Goal: Task Accomplishment & Management: Complete application form

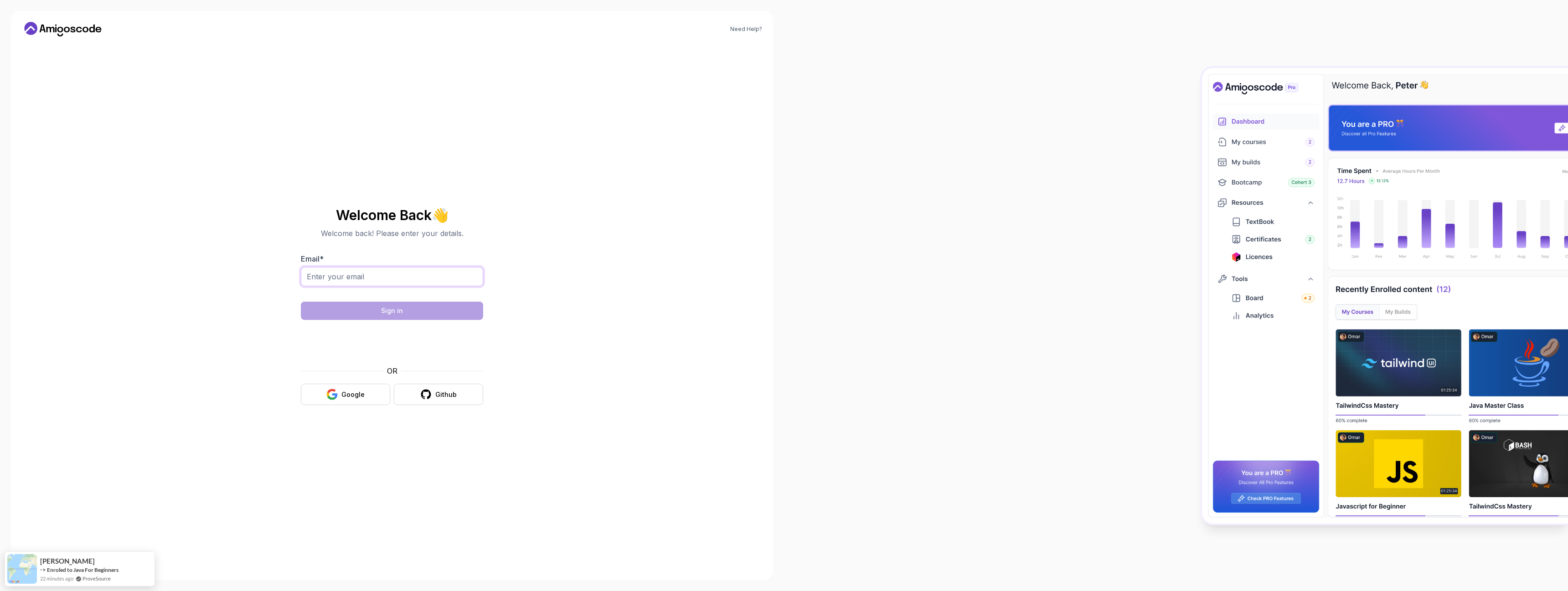
click at [419, 281] on input "Email *" at bounding box center [392, 276] width 182 height 19
type input "[EMAIL_ADDRESS][DOMAIN_NAME]"
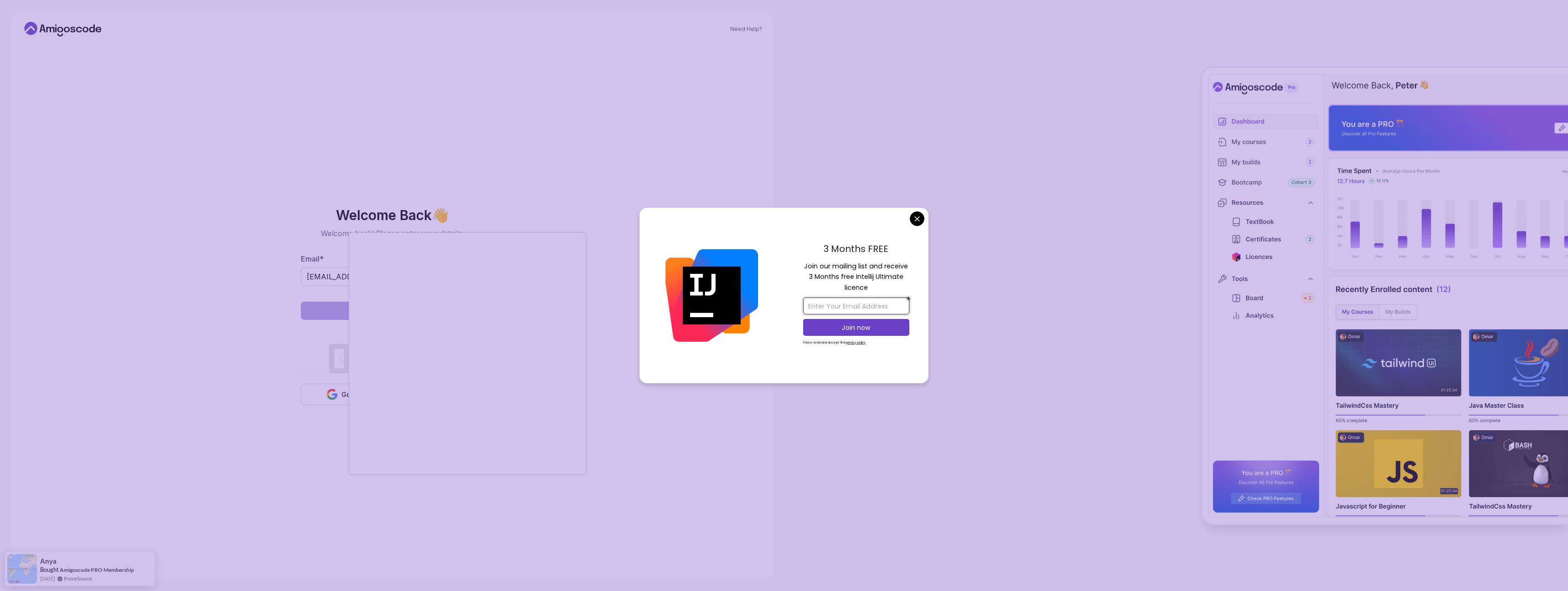
click at [846, 308] on input "email" at bounding box center [856, 306] width 106 height 17
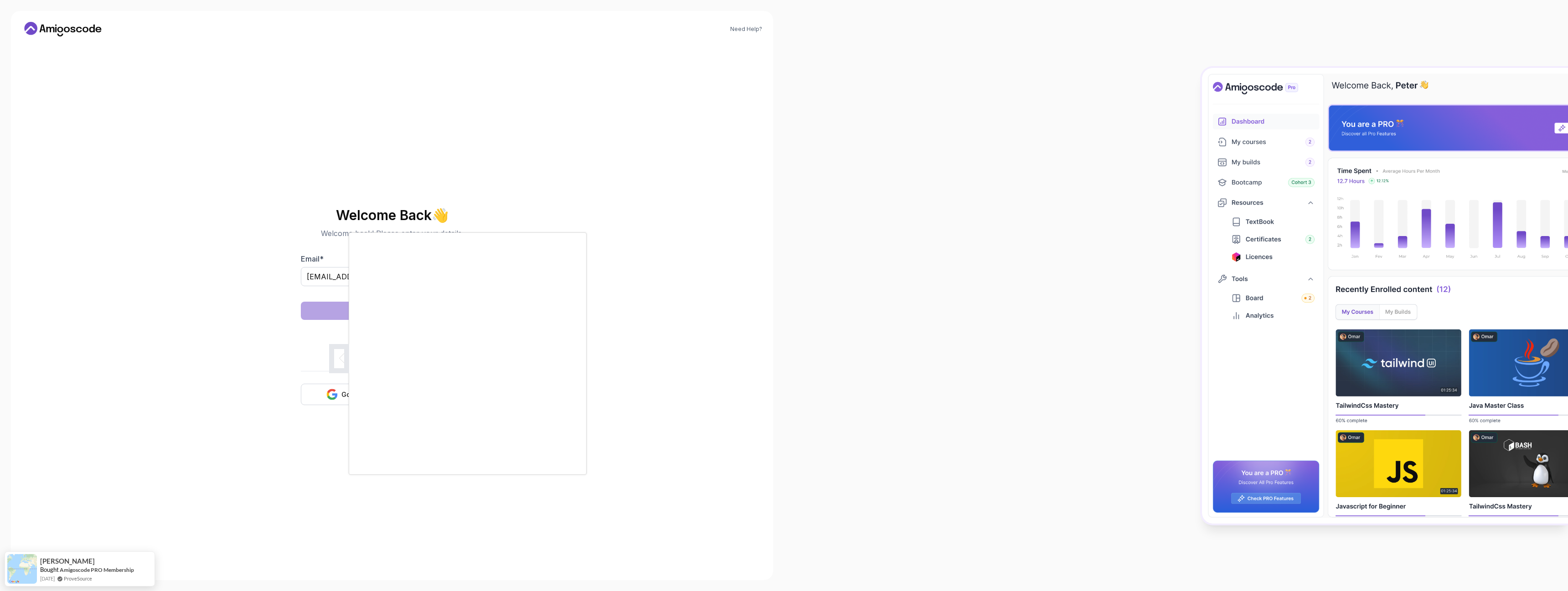
click at [914, 217] on body "Need Help? Welcome Back 👋 Welcome back! Please enter your details. Email * [EMA…" at bounding box center [784, 295] width 1568 height 591
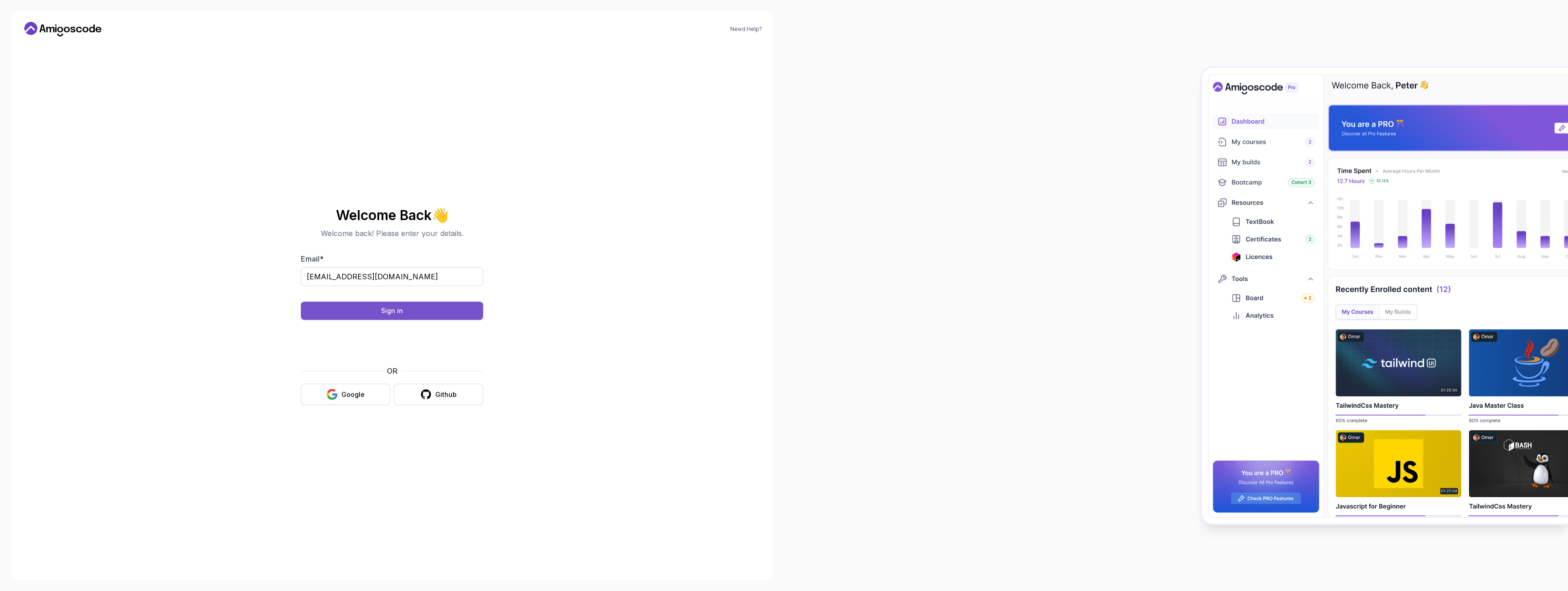
click at [374, 317] on button "Sign in" at bounding box center [392, 311] width 182 height 18
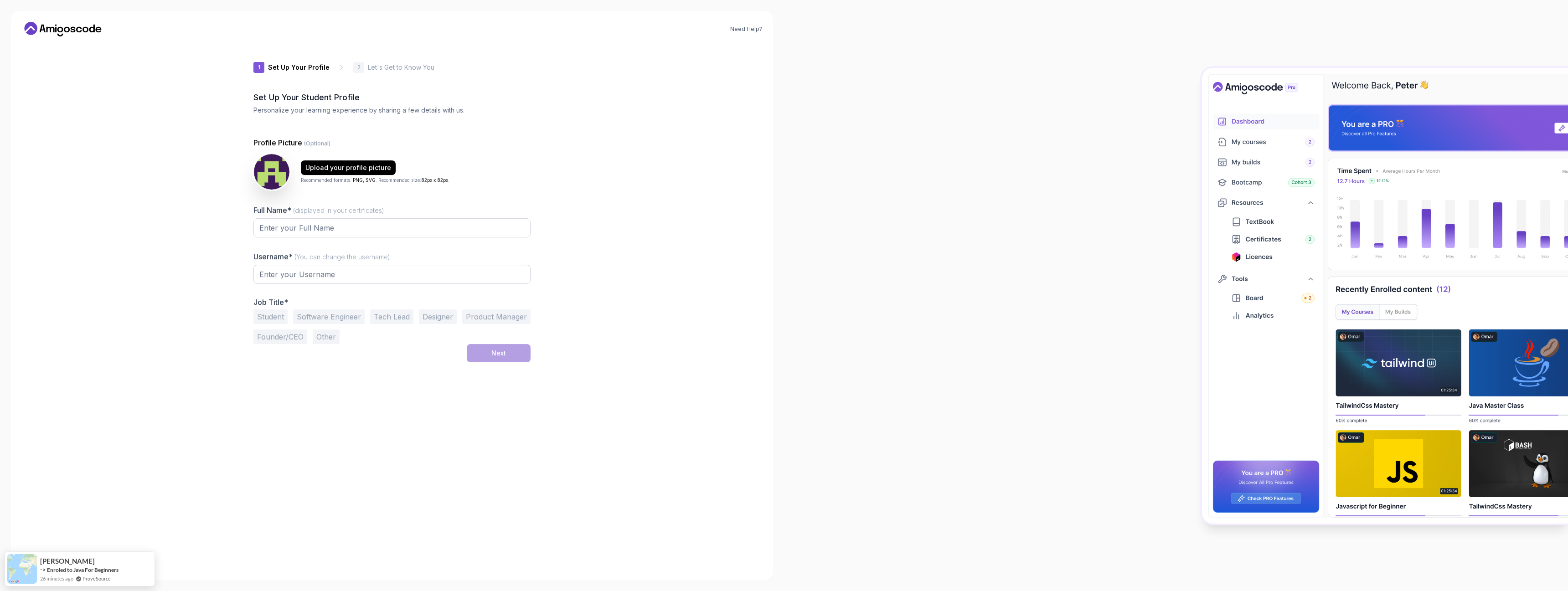
type input "zippypandacd412"
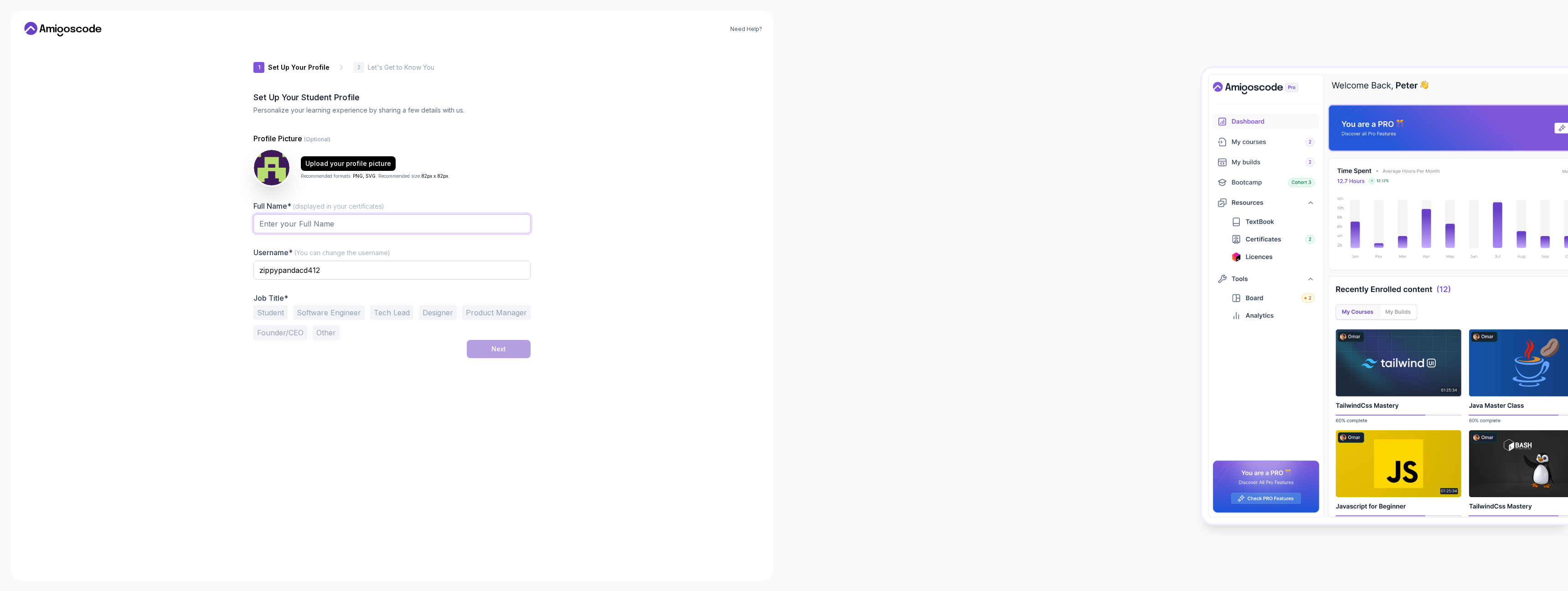
click at [268, 233] on input "Full Name* (displayed in your certificates)" at bounding box center [392, 223] width 277 height 19
type input "Mage Abds"
drag, startPoint x: 313, startPoint y: 330, endPoint x: 59, endPoint y: 330, distance: 254.0
click at [59, 330] on div "Need Help? 1 Set Up Your Profile 1 Set Up Your Profile 2 Let's Get to Know You …" at bounding box center [392, 296] width 762 height 569
type input "kind_mage"
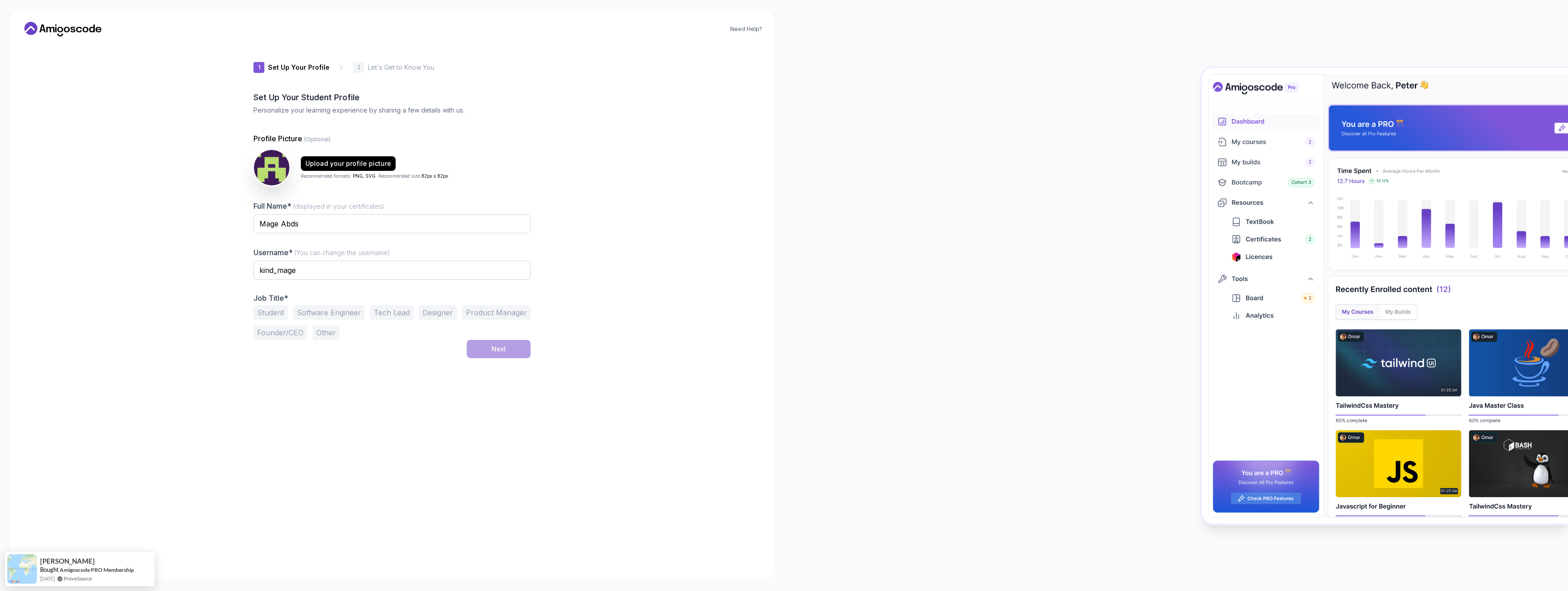
click at [293, 320] on button "Software Engineer" at bounding box center [329, 313] width 72 height 14
click at [506, 354] on div "Next" at bounding box center [498, 349] width 14 height 9
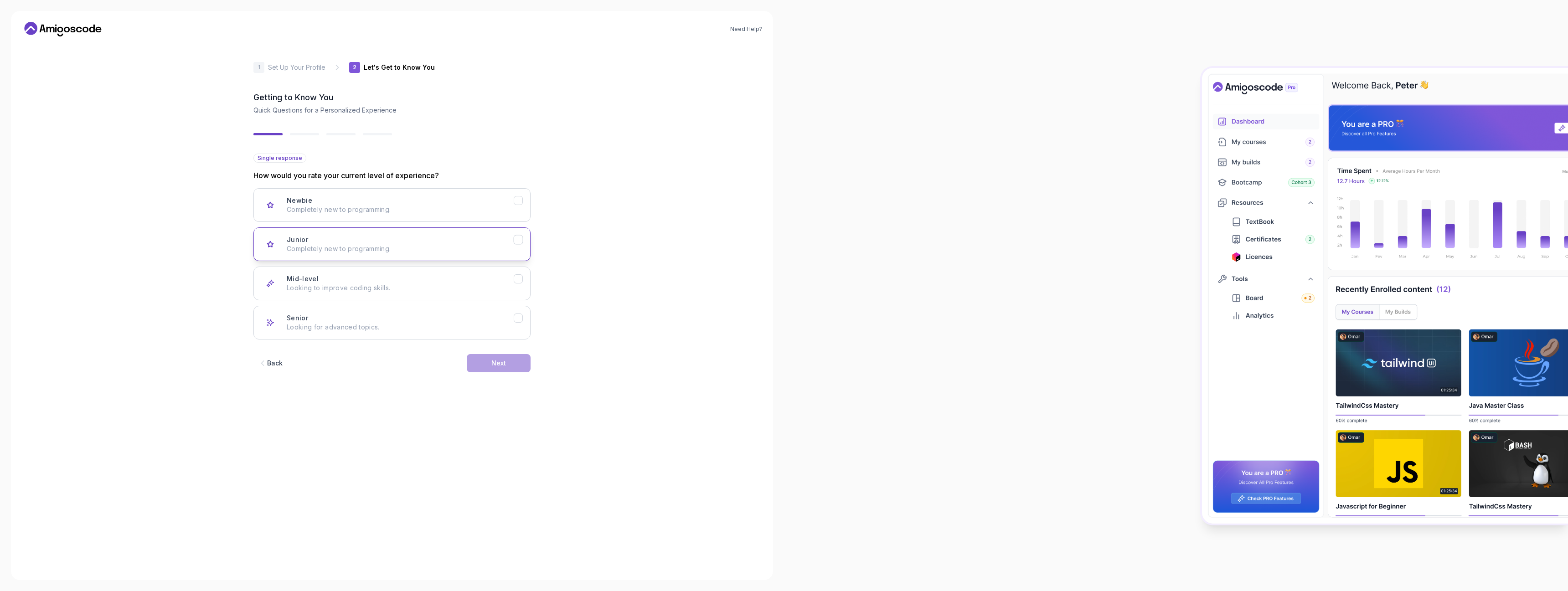
click at [261, 253] on div "Junior" at bounding box center [270, 244] width 18 height 18
click at [530, 372] on button "Next" at bounding box center [499, 363] width 64 height 18
click at [369, 214] on div "Backend Development Node.js, Python, Java" at bounding box center [400, 205] width 227 height 18
click at [530, 372] on button "Next" at bounding box center [499, 363] width 64 height 18
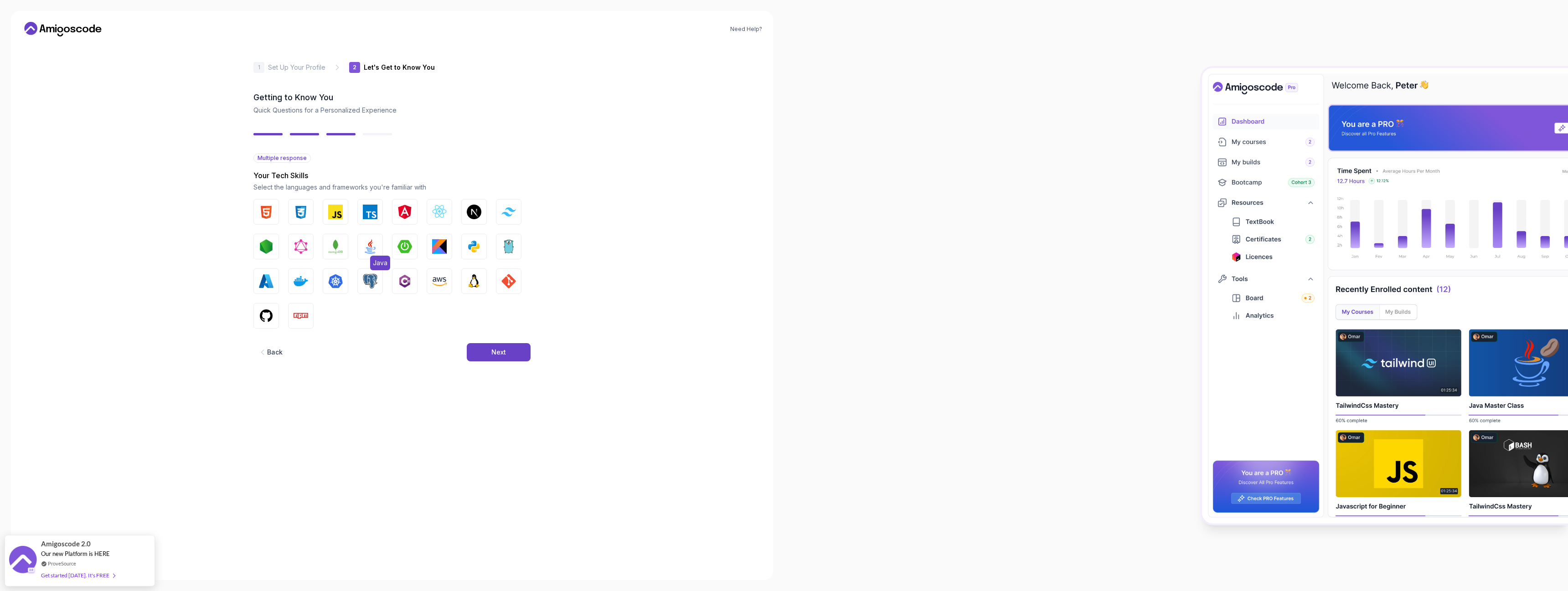
click at [362, 254] on img "button" at bounding box center [370, 246] width 14 height 14
click at [364, 289] on img "button" at bounding box center [370, 281] width 14 height 14
click at [293, 289] on img "button" at bounding box center [300, 281] width 14 height 14
click at [481, 289] on img "button" at bounding box center [474, 281] width 14 height 14
click at [408, 254] on img "button" at bounding box center [405, 246] width 14 height 14
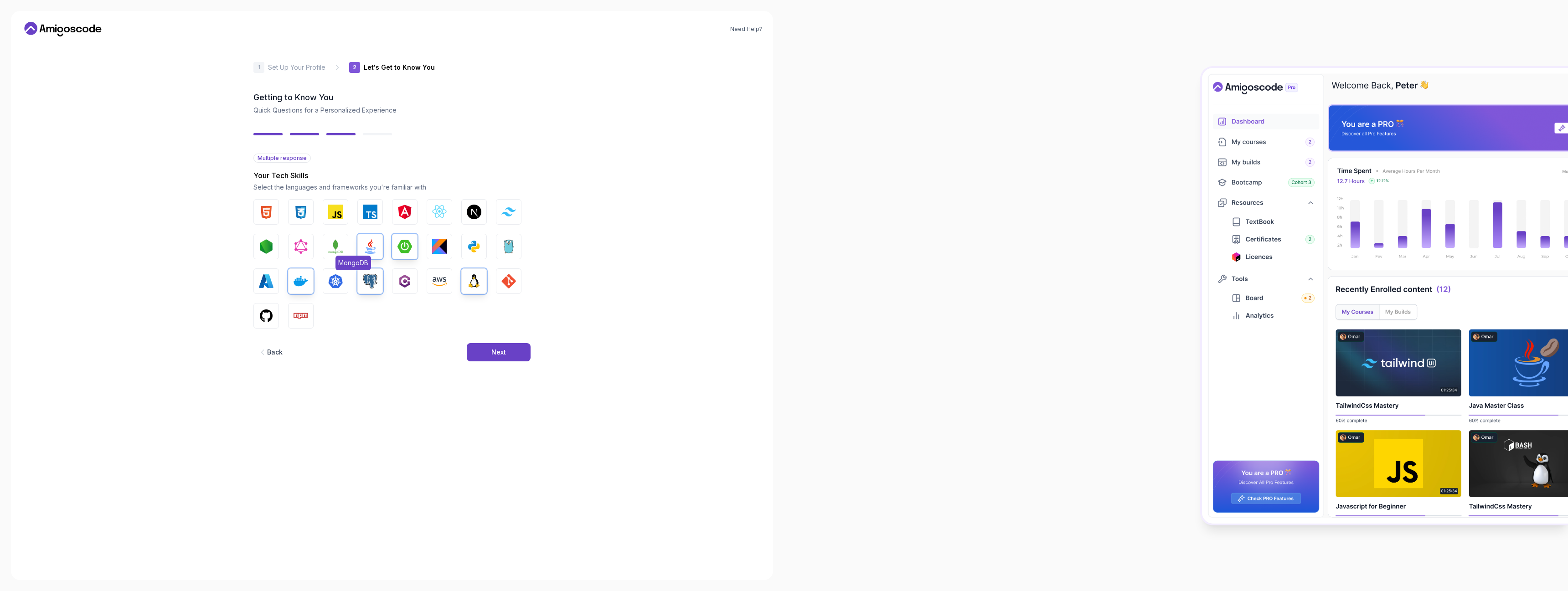
click at [328, 254] on img "button" at bounding box center [335, 246] width 14 height 14
click at [516, 289] on img "button" at bounding box center [509, 281] width 14 height 14
click at [259, 219] on img "button" at bounding box center [266, 212] width 14 height 14
click at [293, 219] on img "button" at bounding box center [300, 212] width 14 height 14
click at [328, 219] on img "button" at bounding box center [335, 212] width 14 height 14
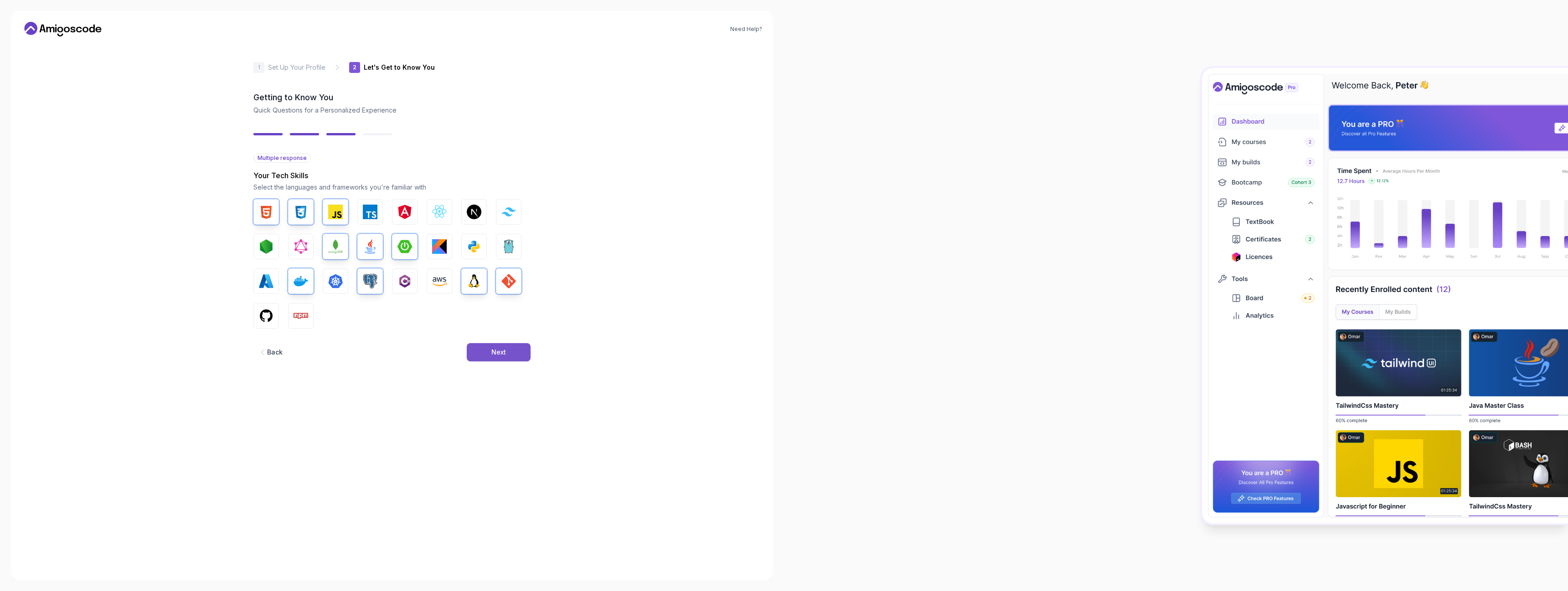
click at [530, 361] on button "Next" at bounding box center [499, 352] width 64 height 18
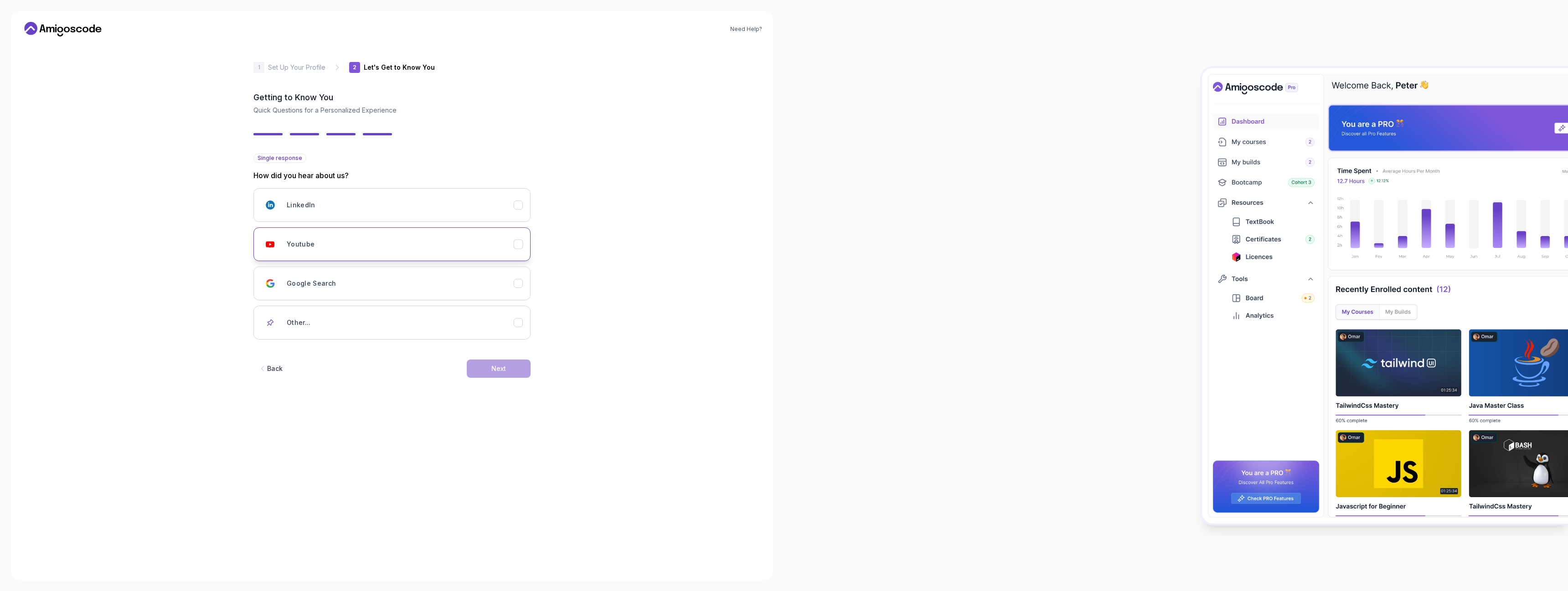
click at [522, 249] on icon "Youtube" at bounding box center [518, 244] width 8 height 8
click at [530, 378] on button "Next" at bounding box center [499, 369] width 64 height 18
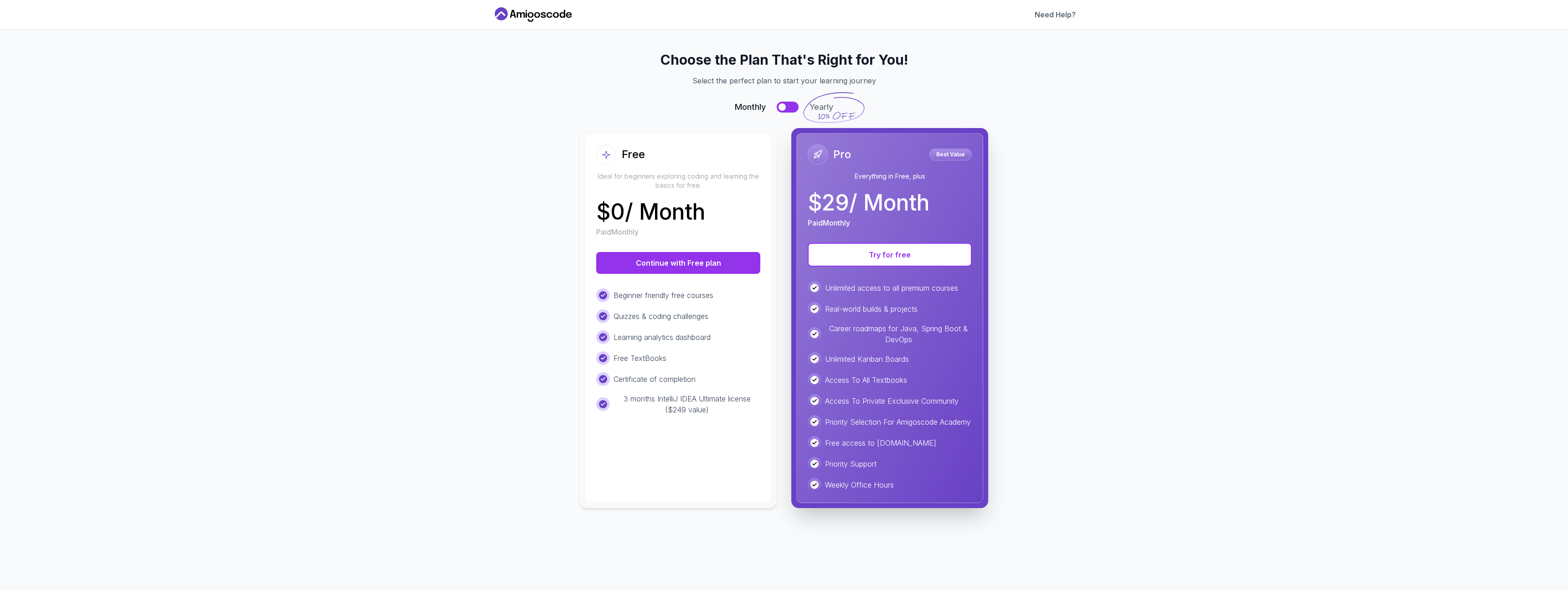
scroll to position [77, 0]
click at [628, 252] on button "Continue with Free plan" at bounding box center [678, 263] width 164 height 22
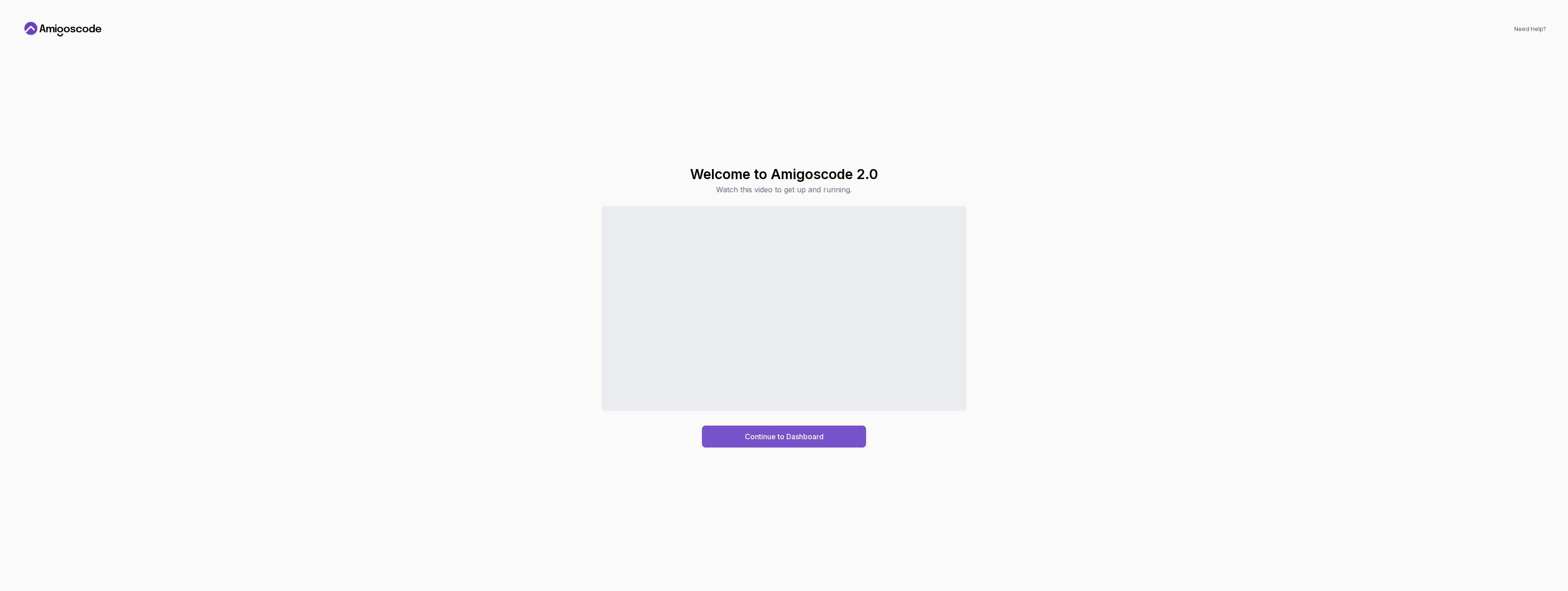
click at [824, 442] on div "Continue to Dashboard" at bounding box center [784, 436] width 79 height 11
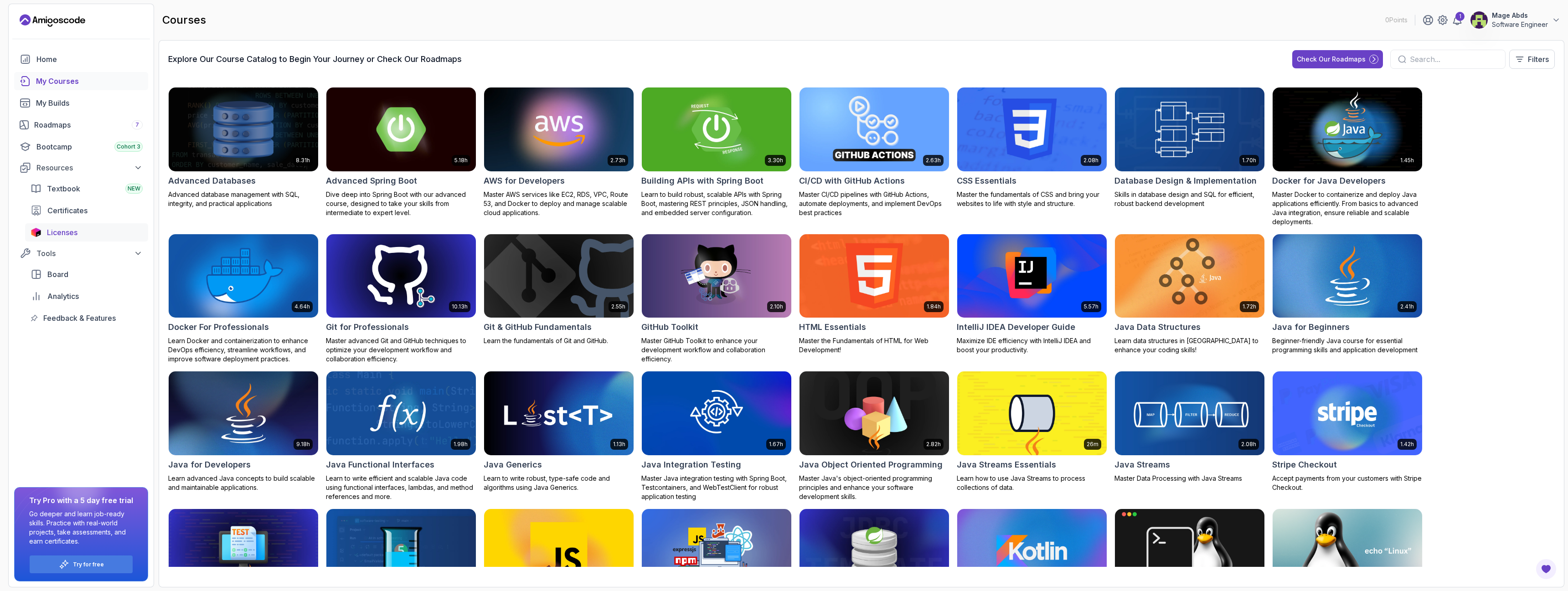
click at [78, 238] on span "Licenses" at bounding box center [62, 232] width 31 height 11
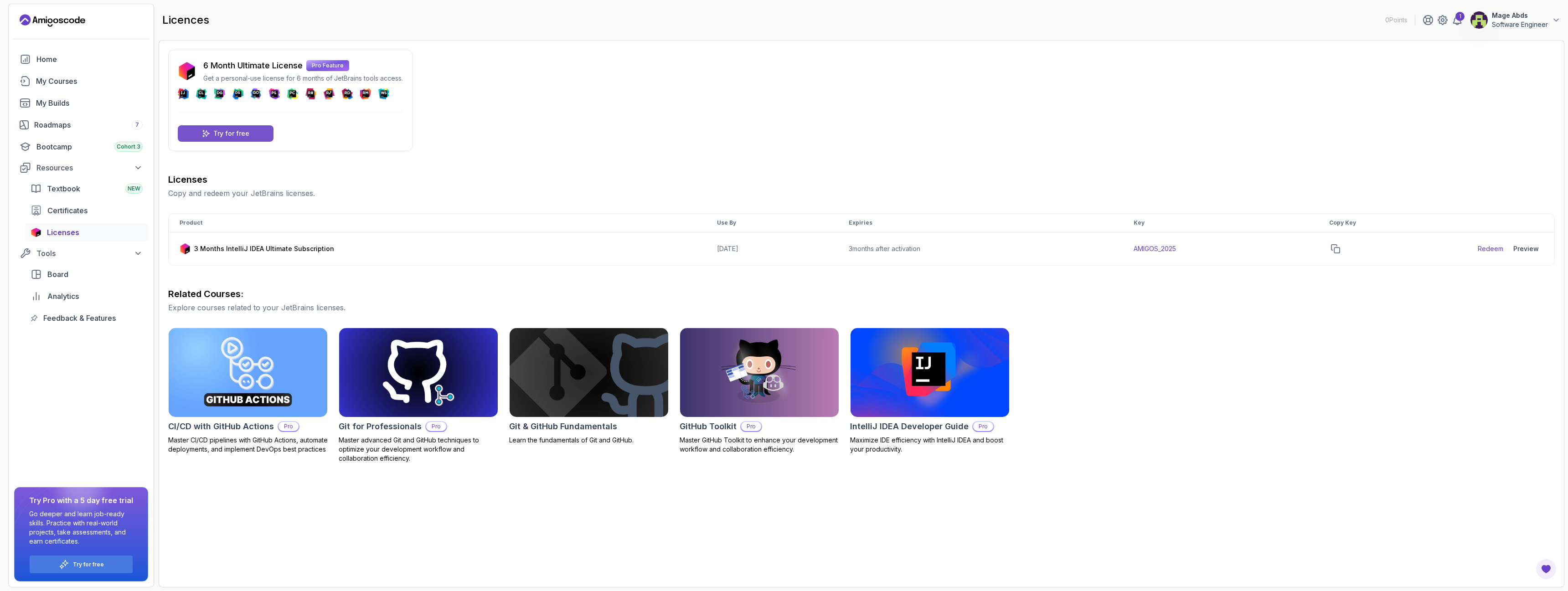
click at [246, 138] on p "Try for free" at bounding box center [231, 133] width 36 height 9
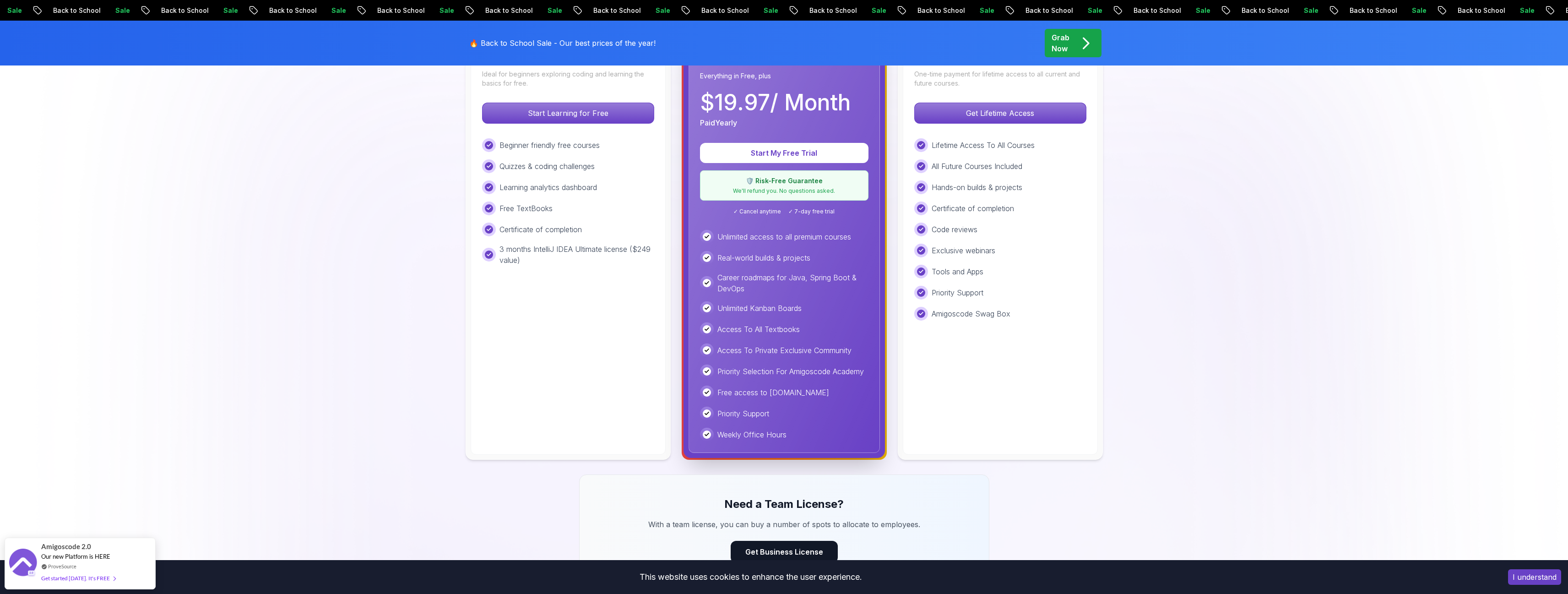
scroll to position [329, 0]
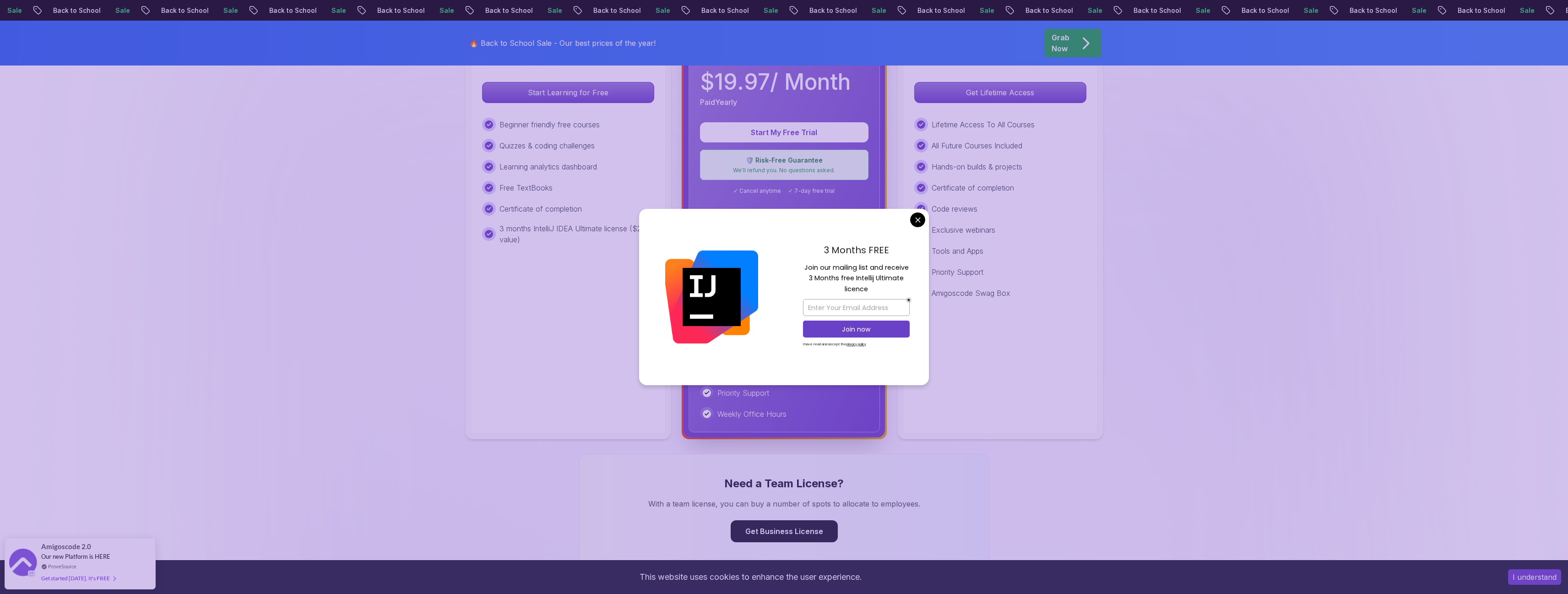
drag, startPoint x: 754, startPoint y: 212, endPoint x: 974, endPoint y: 213, distance: 220.0
click at [838, 304] on input "email" at bounding box center [856, 308] width 107 height 17
type input "[EMAIL_ADDRESS][DOMAIN_NAME]"
click at [854, 327] on p "Join now" at bounding box center [856, 329] width 87 height 9
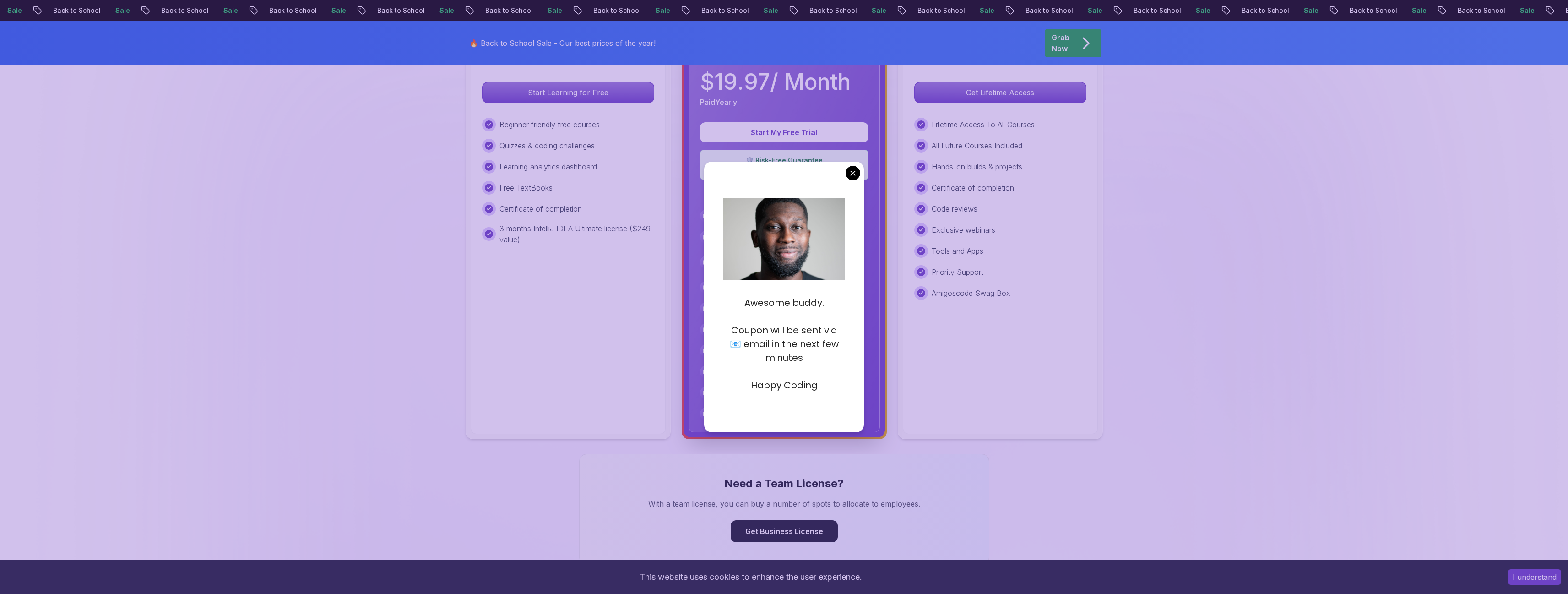
click at [796, 391] on p "Happy Coding" at bounding box center [784, 385] width 122 height 14
